Goal: Navigation & Orientation: Find specific page/section

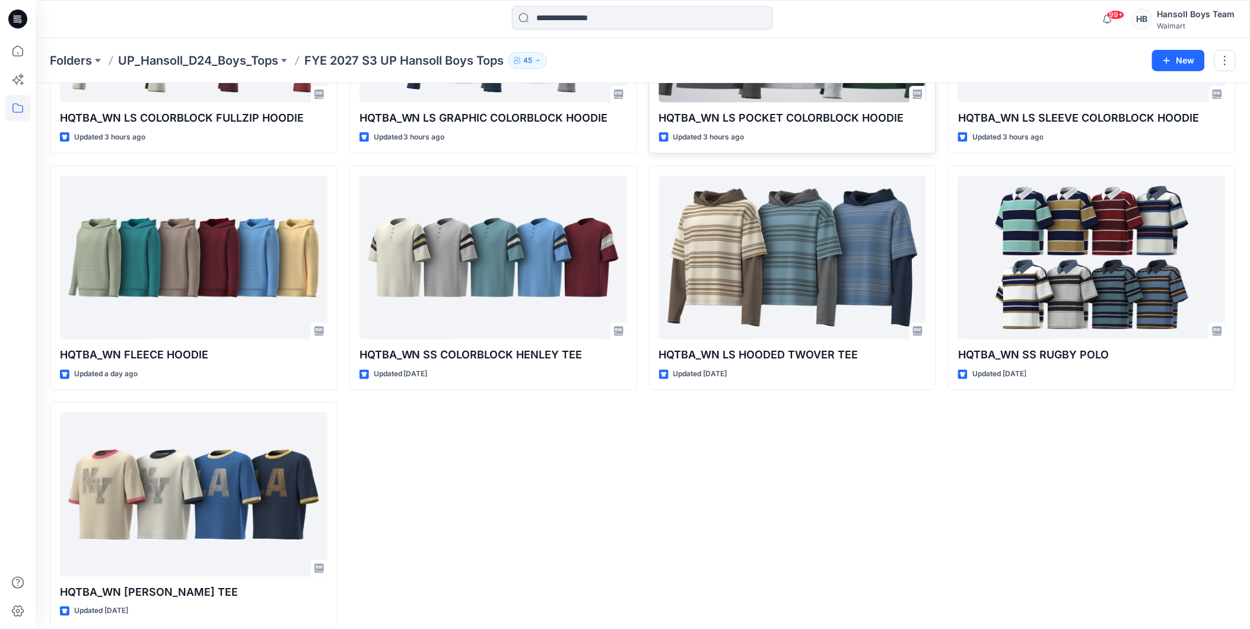
scroll to position [217, 0]
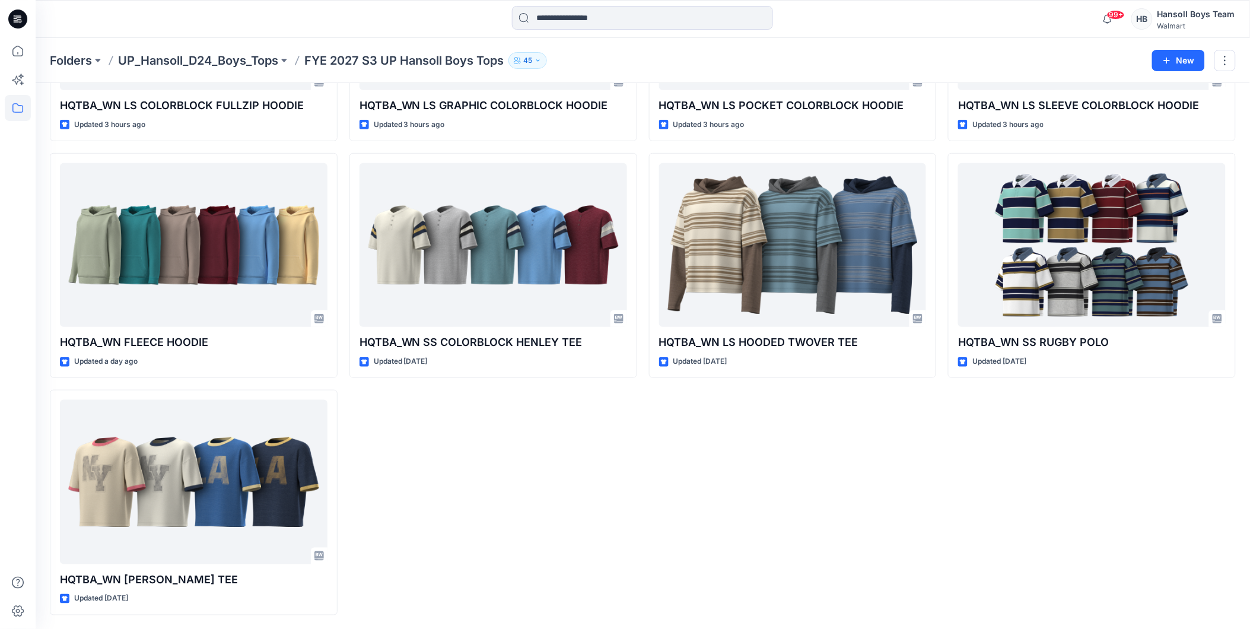
click at [632, 489] on div "HQTBA_WN LS GRAPHIC COLORBLOCK HOODIE Updated 3 hours ago HQTBA_WN SS COLORBLOC…" at bounding box center [493, 265] width 288 height 699
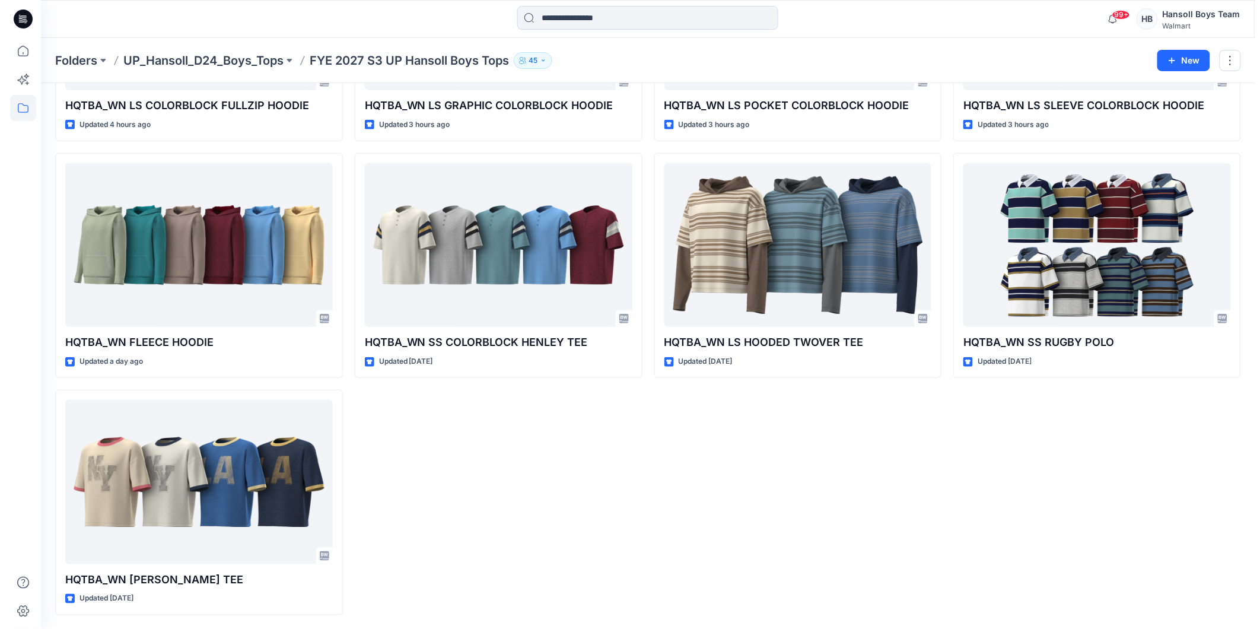
scroll to position [0, 0]
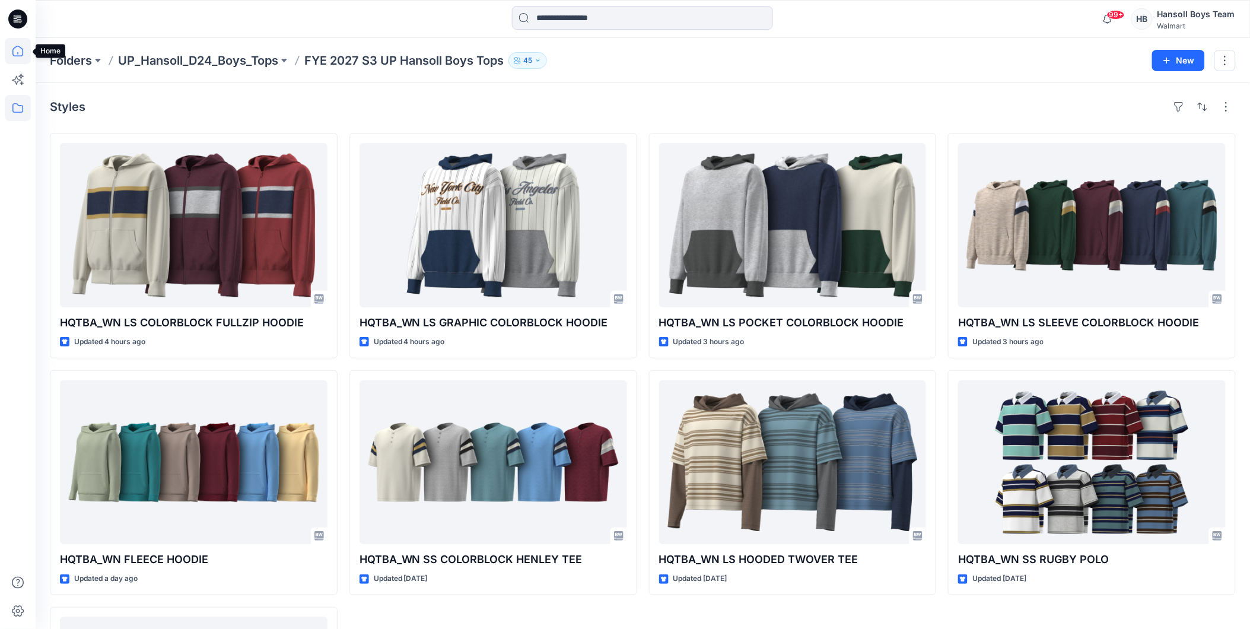
click at [22, 56] on icon at bounding box center [18, 51] width 26 height 26
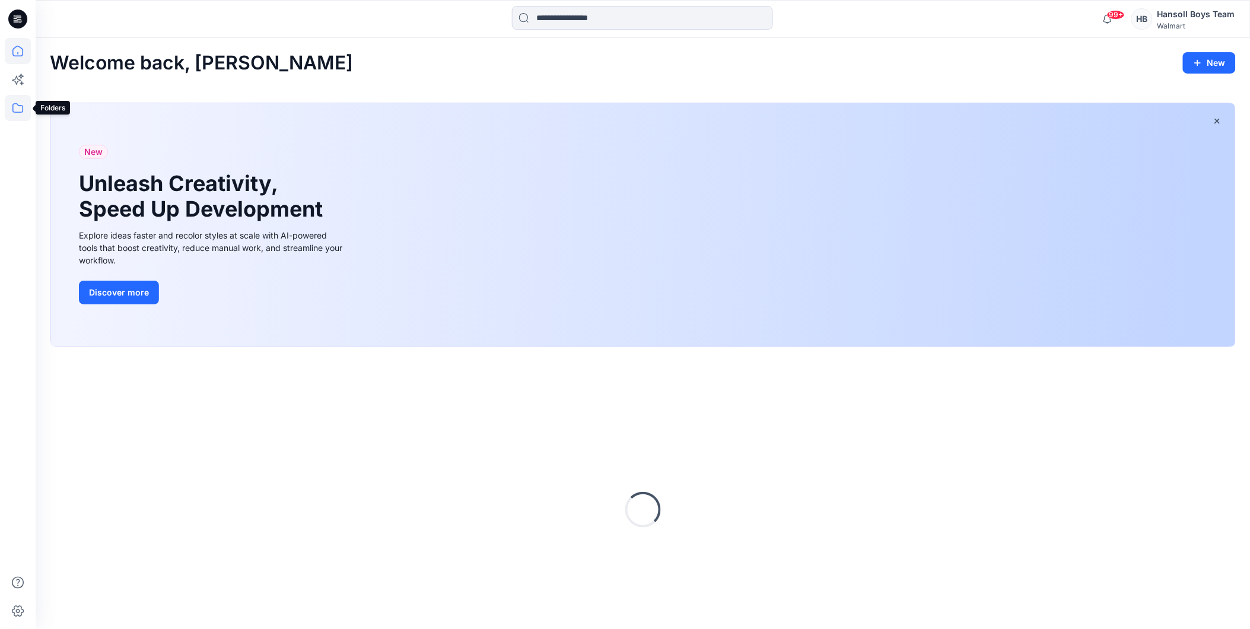
click at [14, 109] on icon at bounding box center [18, 108] width 26 height 26
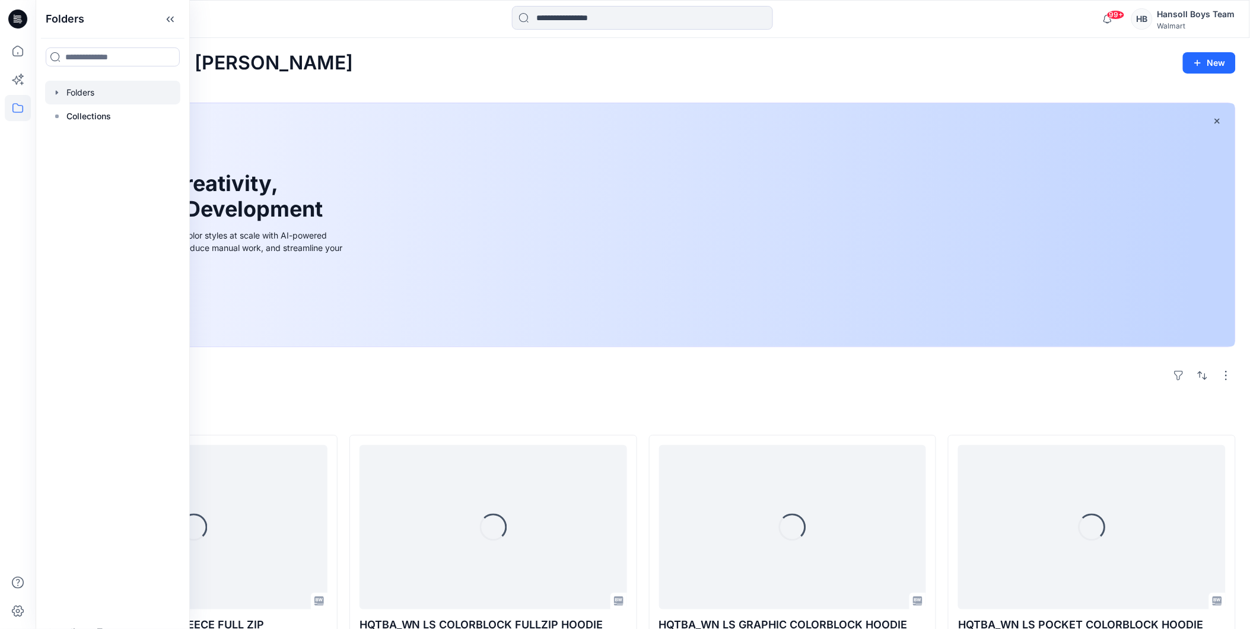
click at [97, 93] on div at bounding box center [112, 93] width 135 height 24
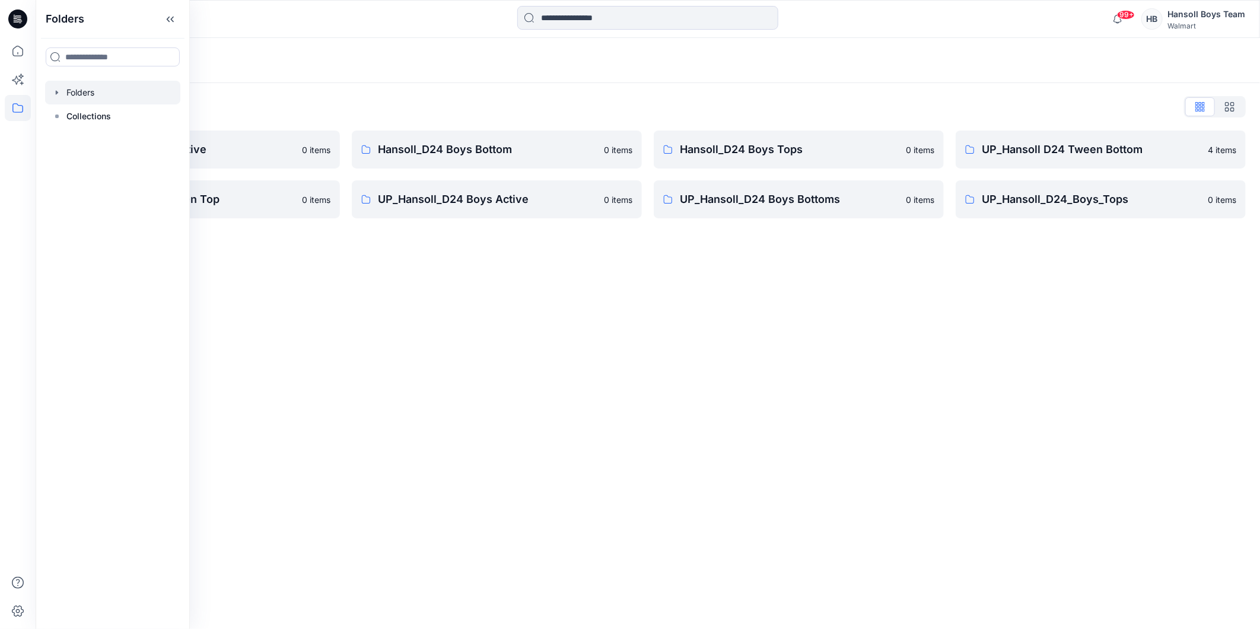
drag, startPoint x: 756, startPoint y: 110, endPoint x: 537, endPoint y: 177, distance: 229.5
click at [754, 111] on div "Folders List" at bounding box center [648, 106] width 1196 height 19
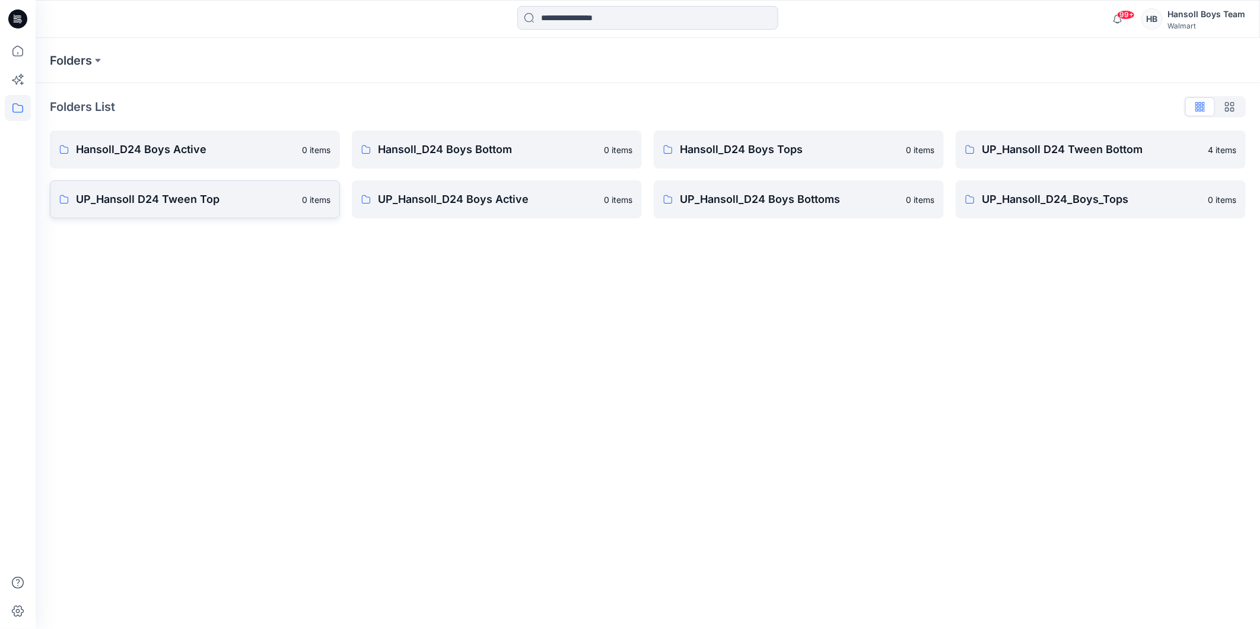
click at [224, 200] on p "UP_Hansoll D24 Tween Top" at bounding box center [185, 199] width 219 height 17
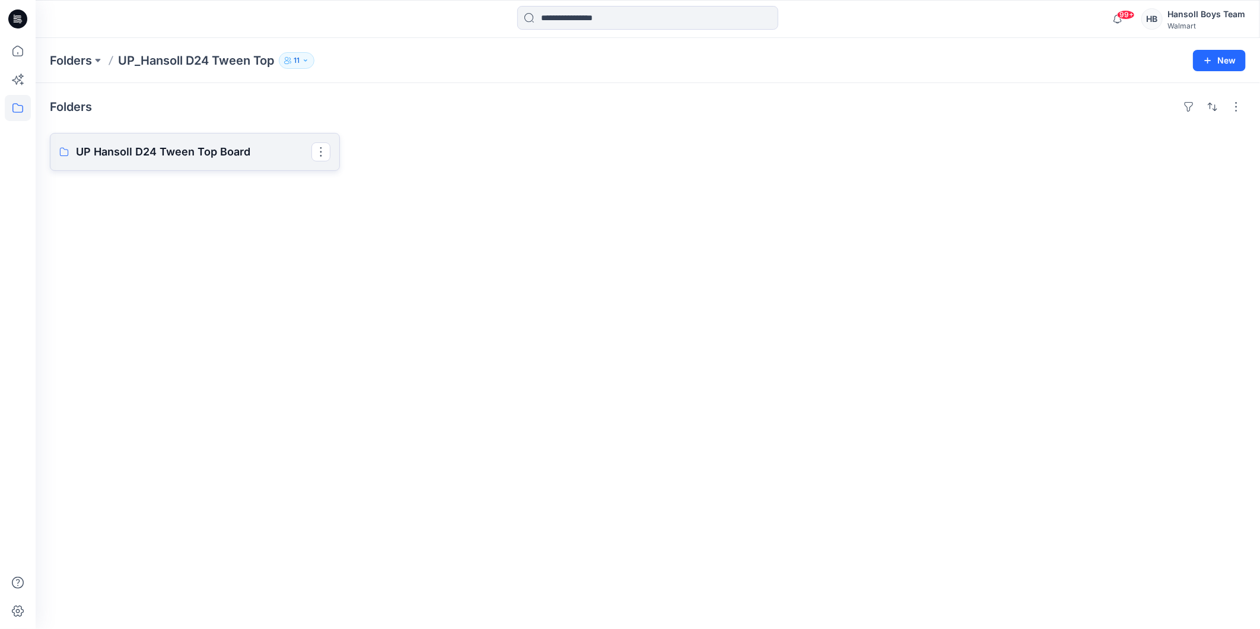
click at [230, 162] on link "UP Hansoll D24 Tween Top Board" at bounding box center [195, 152] width 290 height 38
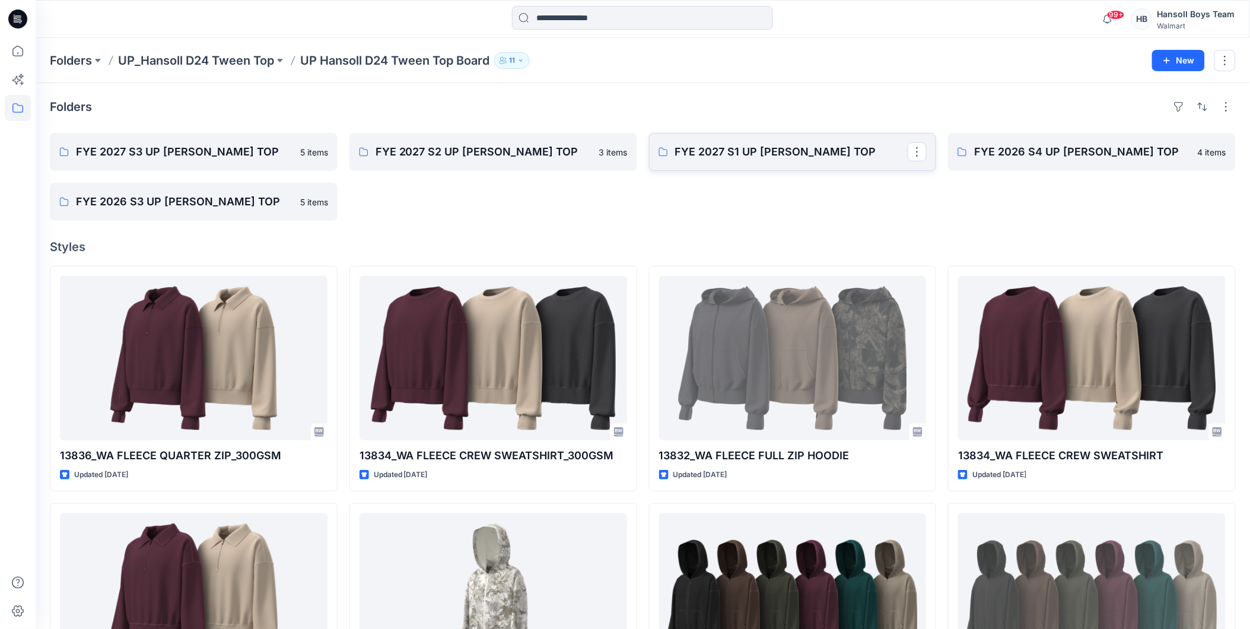
click at [739, 158] on p "FYE 2027 S1 UP [PERSON_NAME] TOP" at bounding box center [791, 152] width 233 height 17
